Goal: Find specific page/section: Find specific page/section

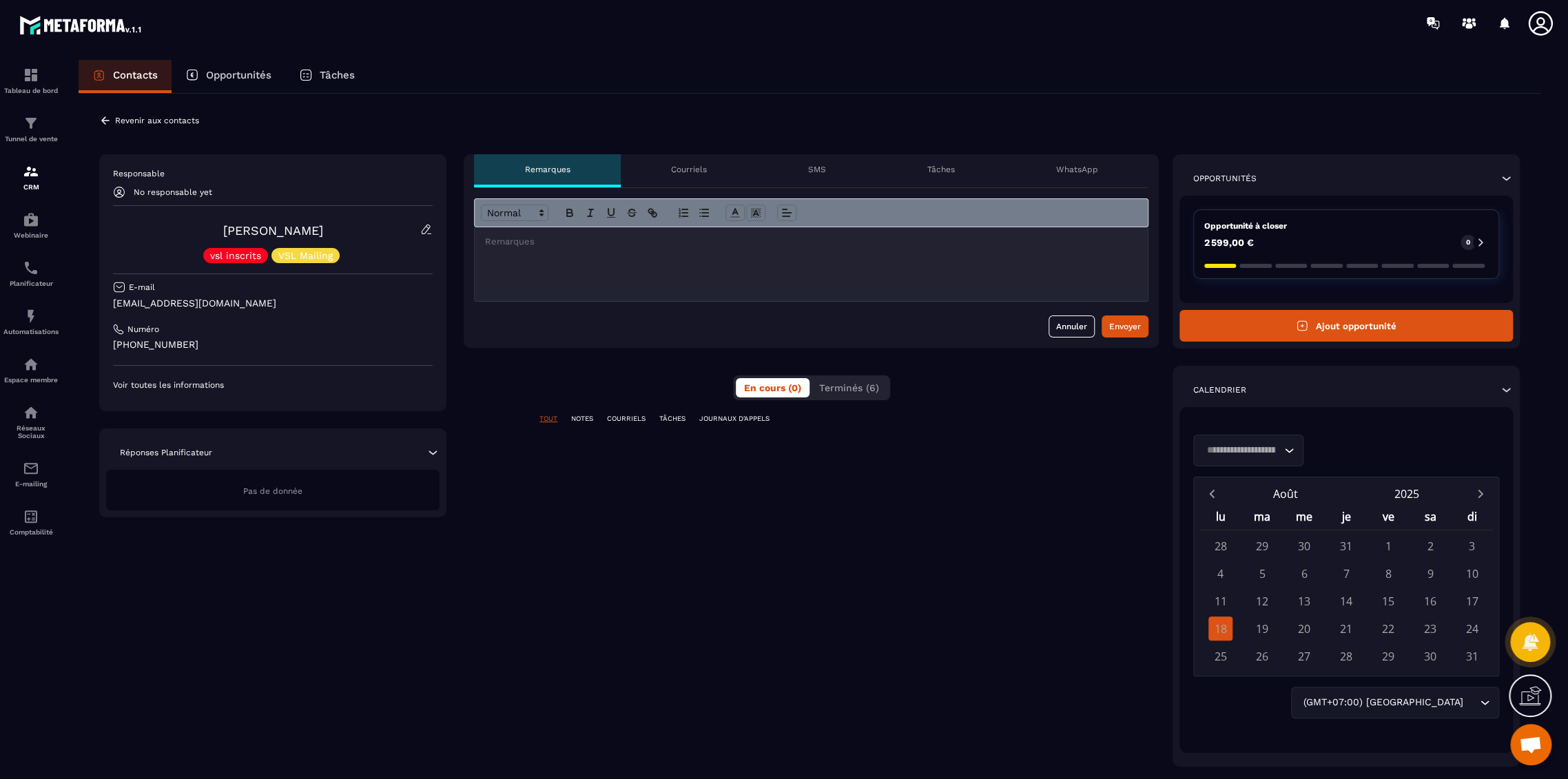
click at [853, 393] on span "Terminés (6)" at bounding box center [849, 387] width 60 height 11
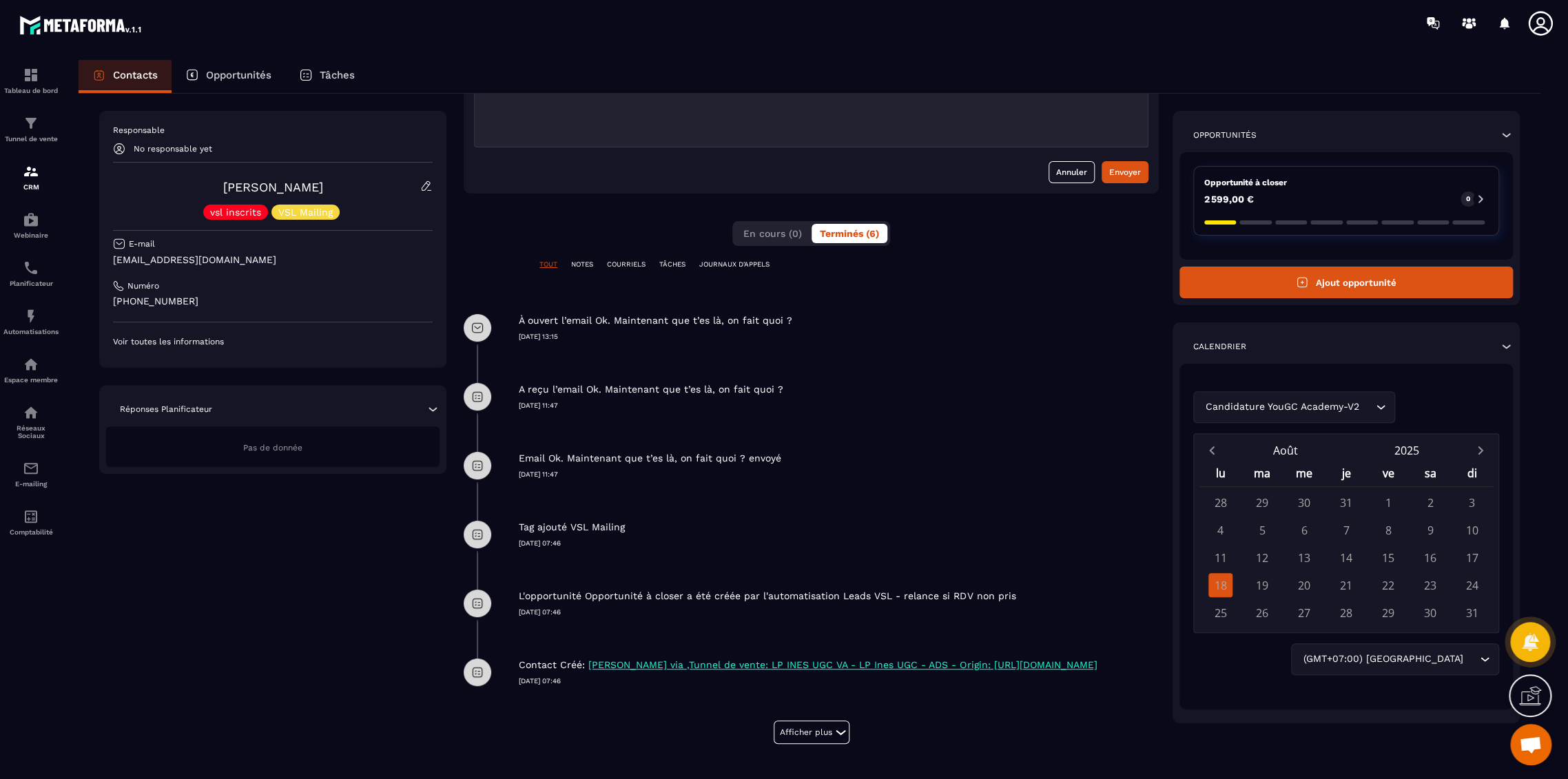
scroll to position [176, 0]
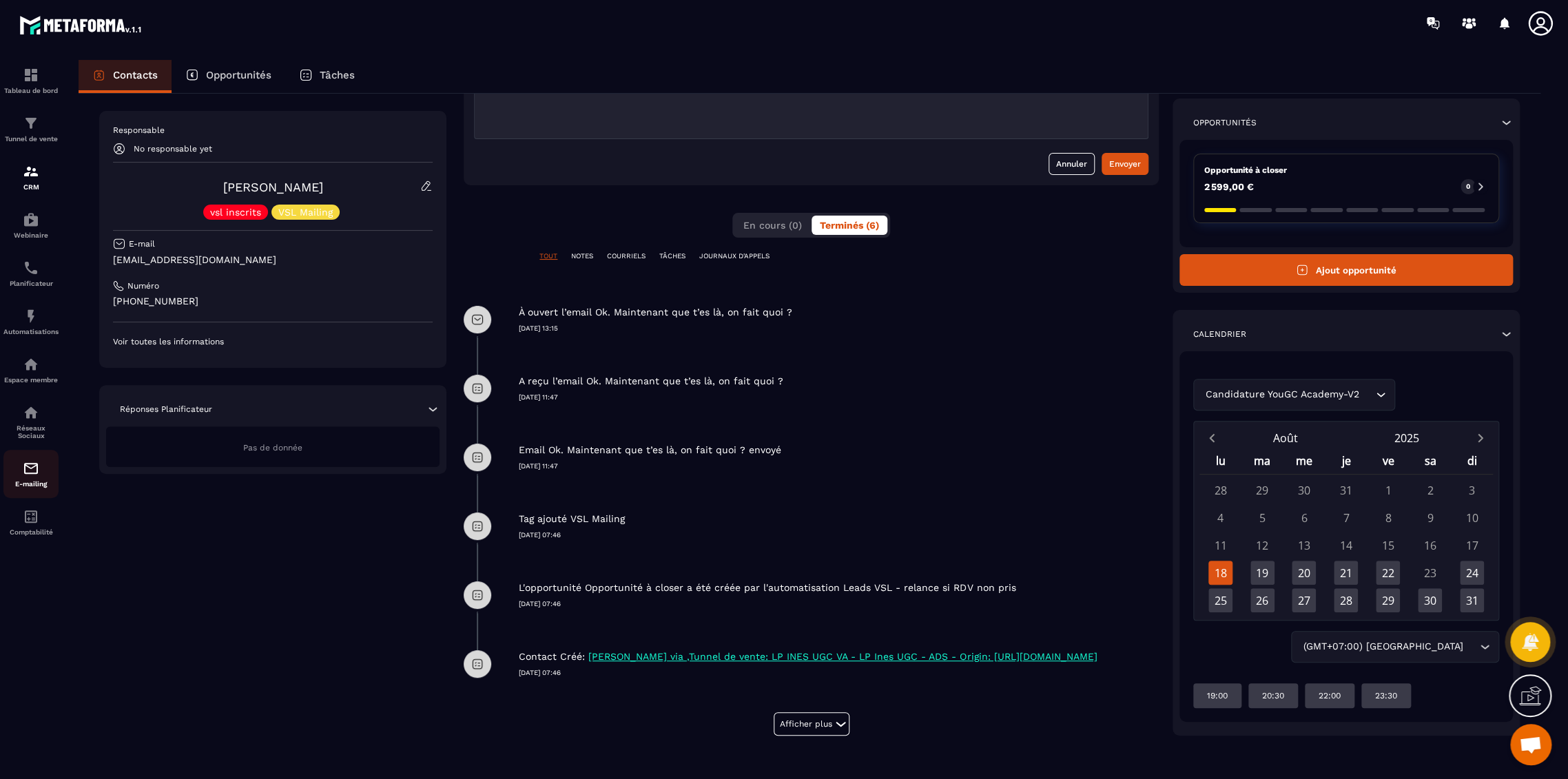
click at [33, 481] on div "E-mailing" at bounding box center [31, 474] width 55 height 28
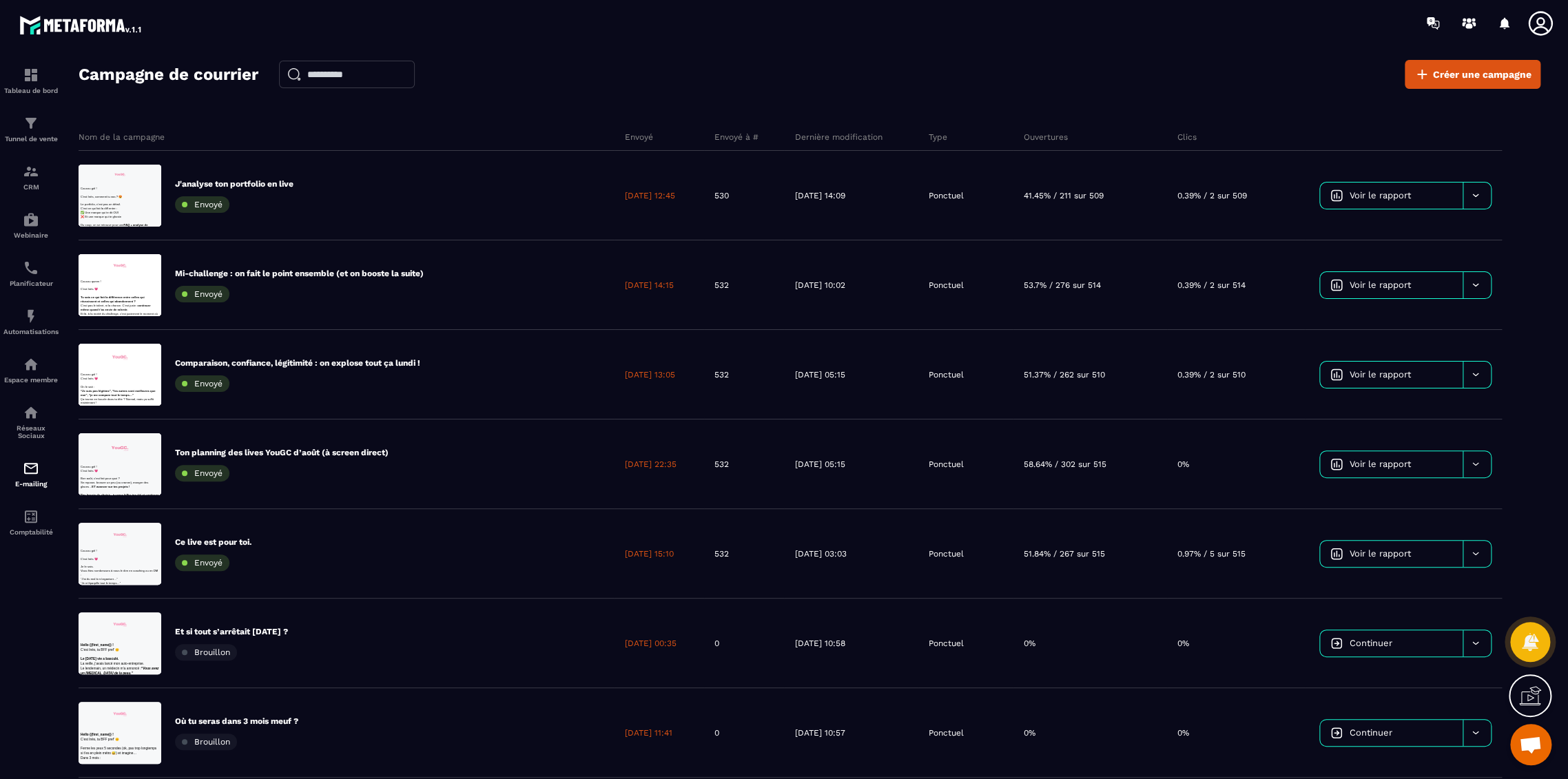
click at [323, 79] on input "text" at bounding box center [347, 74] width 136 height 28
type input "*****"
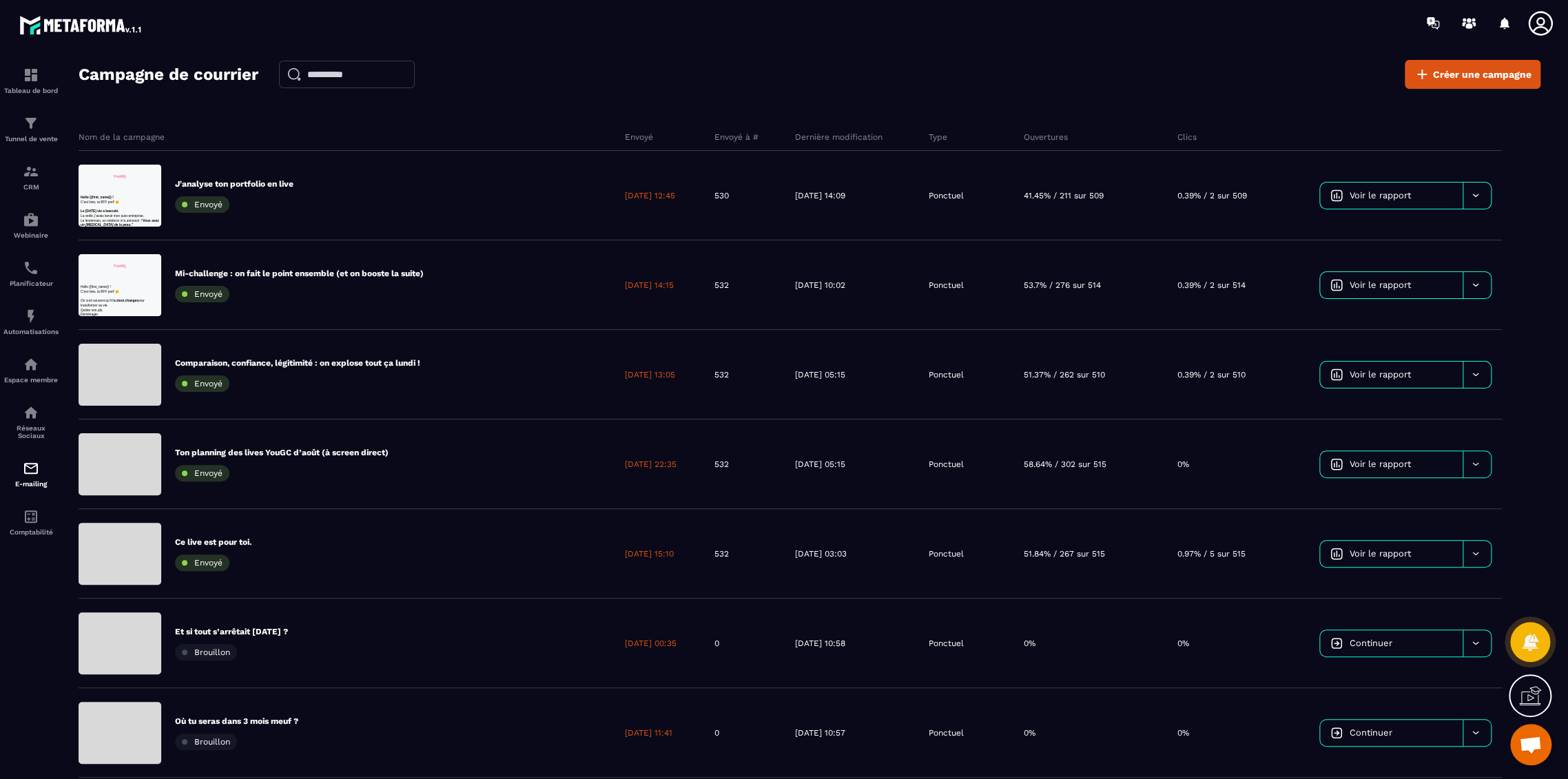
click at [1547, 26] on icon at bounding box center [1540, 23] width 28 height 28
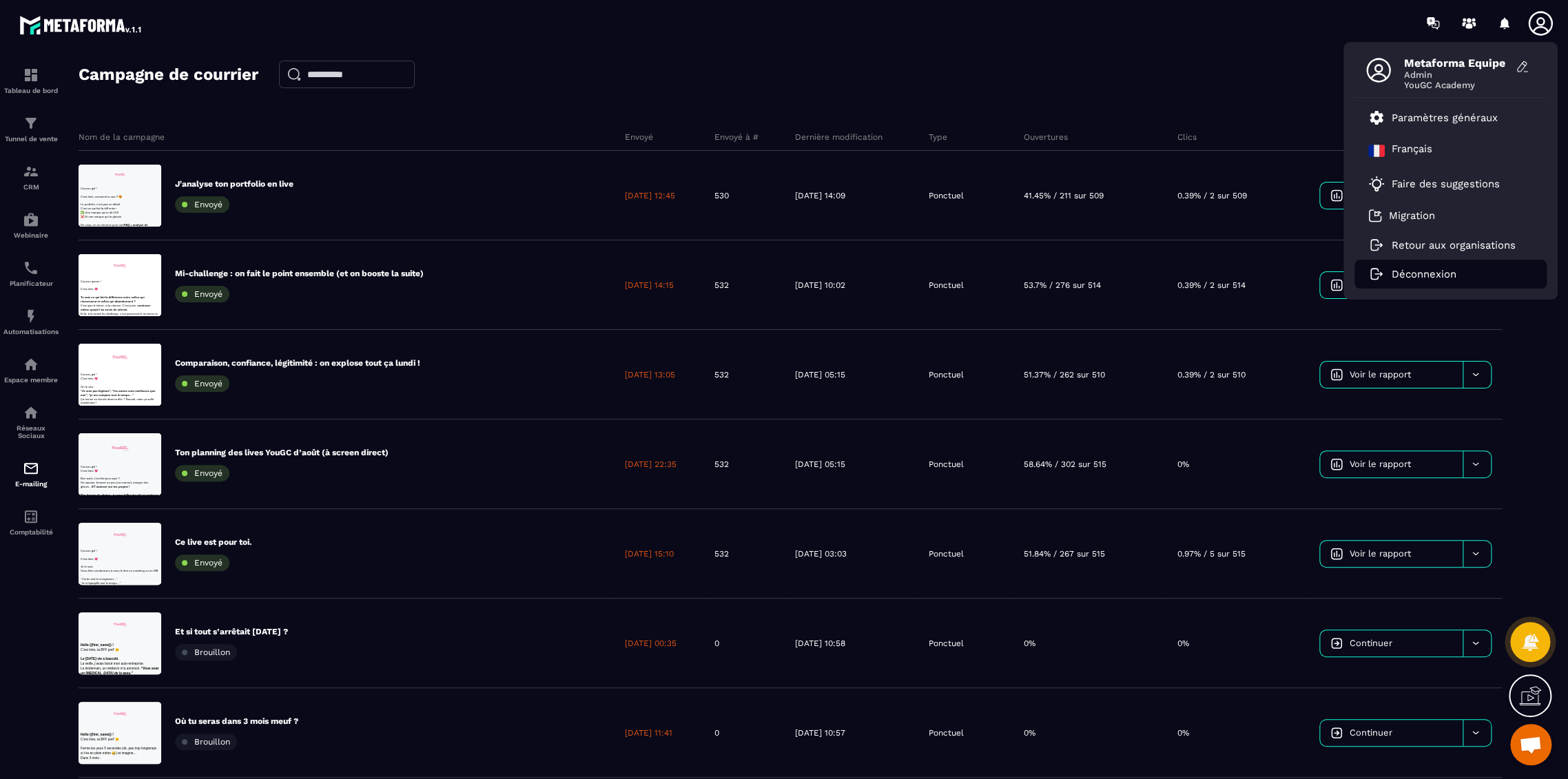
click at [1427, 279] on p "Déconnexion" at bounding box center [1423, 274] width 65 height 12
